Goal: Information Seeking & Learning: Learn about a topic

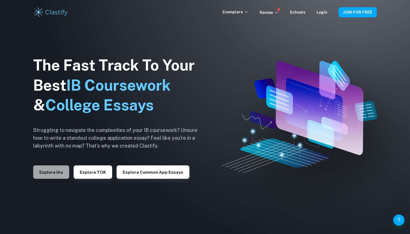
click at [58, 171] on button "Explore IAs" at bounding box center [51, 171] width 36 height 13
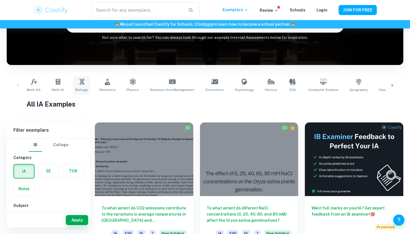
scroll to position [82, 0]
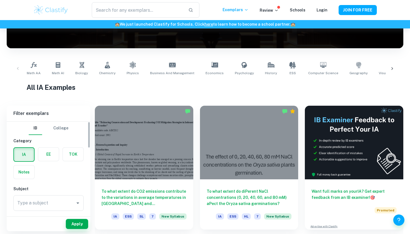
click at [47, 157] on label "button" at bounding box center [48, 154] width 21 height 13
click at [0, 0] on input "radio" at bounding box center [0, 0] width 0 height 0
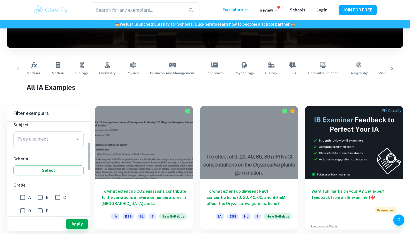
scroll to position [66, 0]
click at [42, 140] on div "Type a subject Type a subject" at bounding box center [48, 138] width 70 height 16
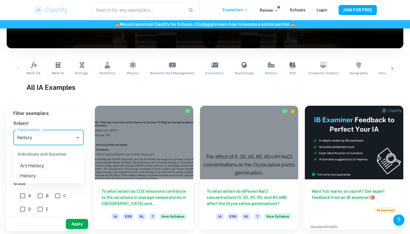
click at [30, 175] on li "History" at bounding box center [48, 176] width 70 height 10
type input "History"
click at [24, 196] on input "A" at bounding box center [22, 195] width 11 height 11
checkbox input "true"
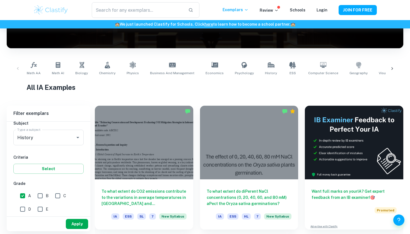
click at [74, 226] on button "Apply" at bounding box center [77, 224] width 22 height 10
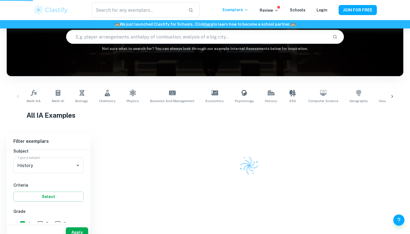
scroll to position [38, 0]
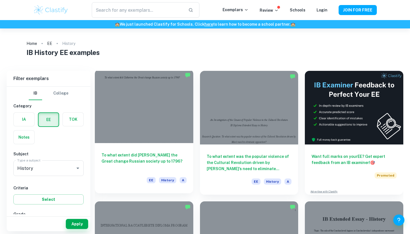
click at [156, 117] on div at bounding box center [144, 106] width 98 height 74
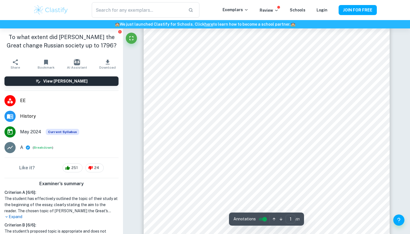
scroll to position [32, 0]
